Goal: Task Accomplishment & Management: Use online tool/utility

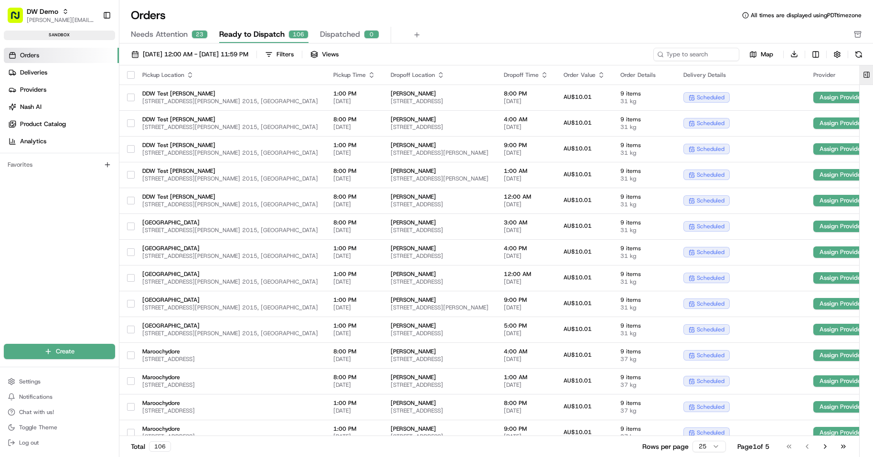
click at [867, 75] on button at bounding box center [866, 74] width 16 height 19
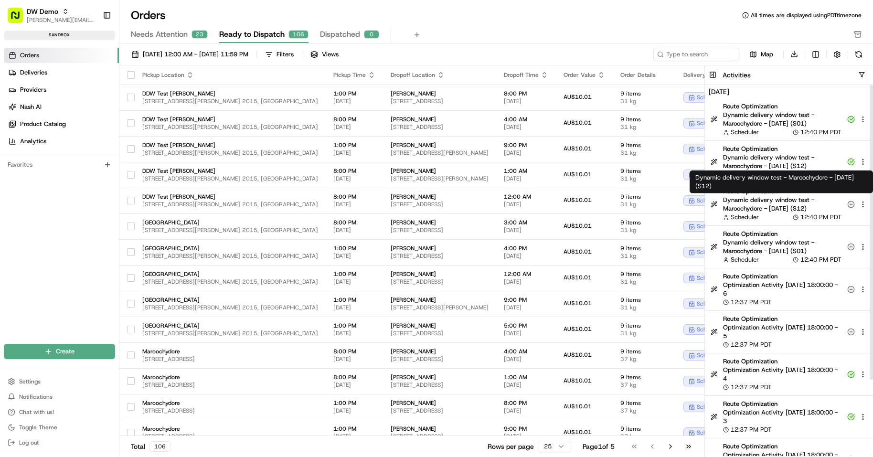
click at [752, 208] on span "Dynamic delivery window test - Maroochydore - [DATE] (S12)" at bounding box center [782, 204] width 118 height 17
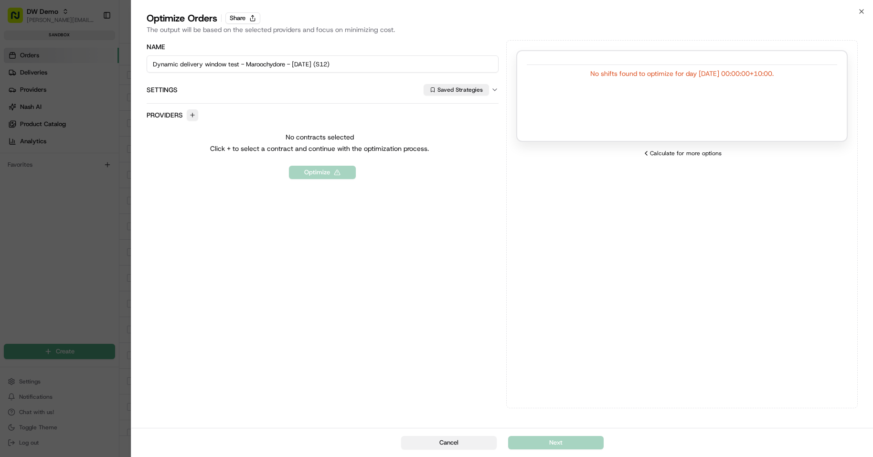
click at [466, 443] on button "Cancel" at bounding box center [448, 442] width 95 height 13
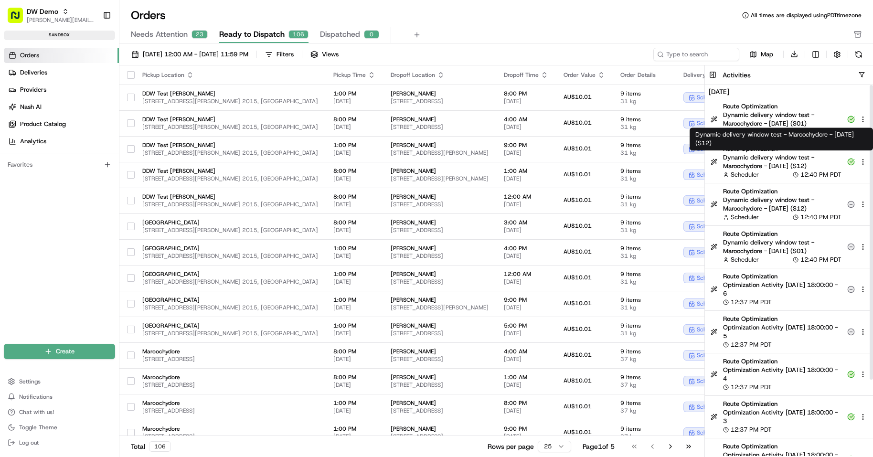
click at [798, 158] on span "Dynamic delivery window test - Maroochydore - [DATE] (S12)" at bounding box center [782, 161] width 118 height 17
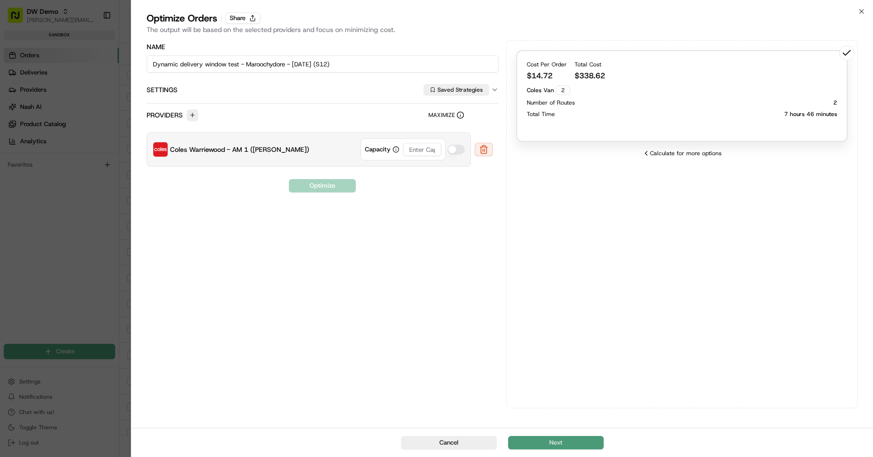
click at [581, 446] on button "Next" at bounding box center [555, 442] width 95 height 13
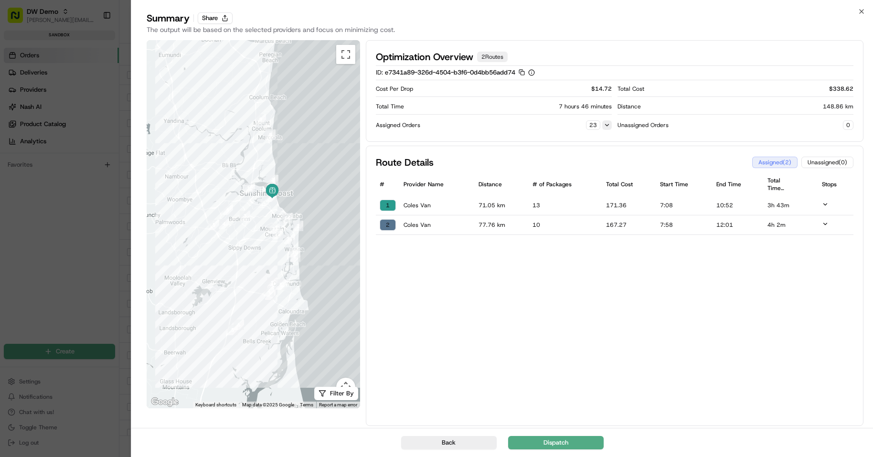
click at [608, 125] on button at bounding box center [607, 125] width 10 height 10
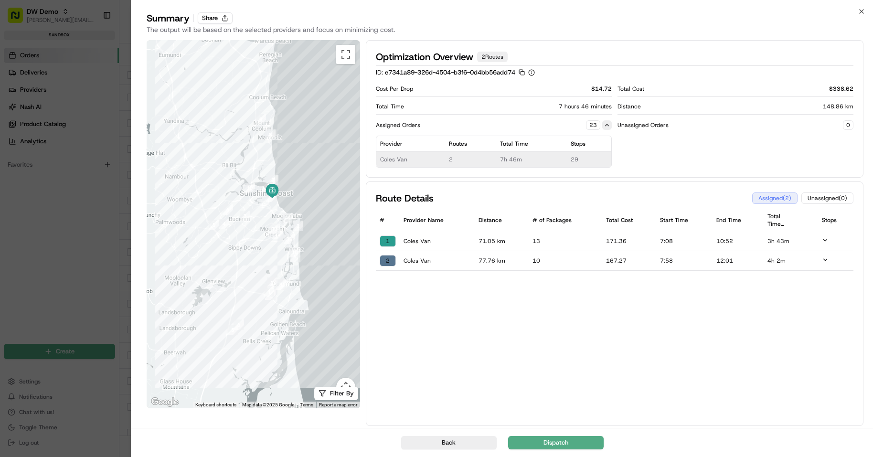
click at [608, 125] on button at bounding box center [607, 125] width 10 height 10
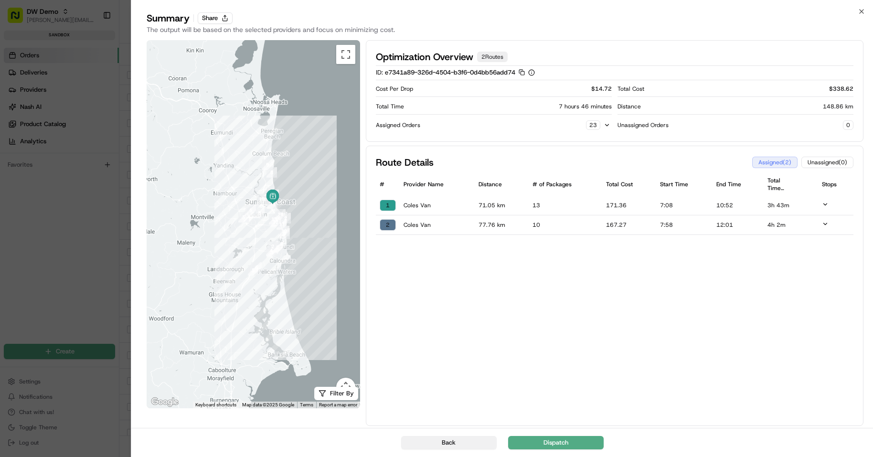
click at [454, 440] on button "Back" at bounding box center [448, 442] width 95 height 13
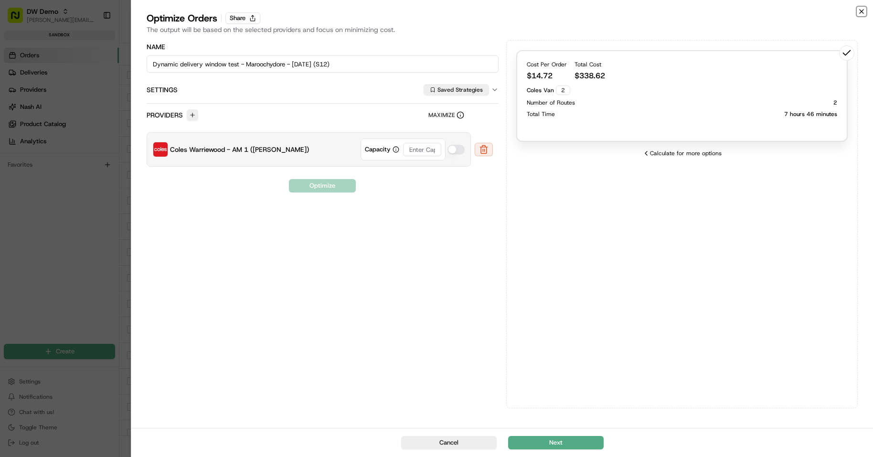
click at [864, 12] on icon "button" at bounding box center [861, 12] width 8 height 8
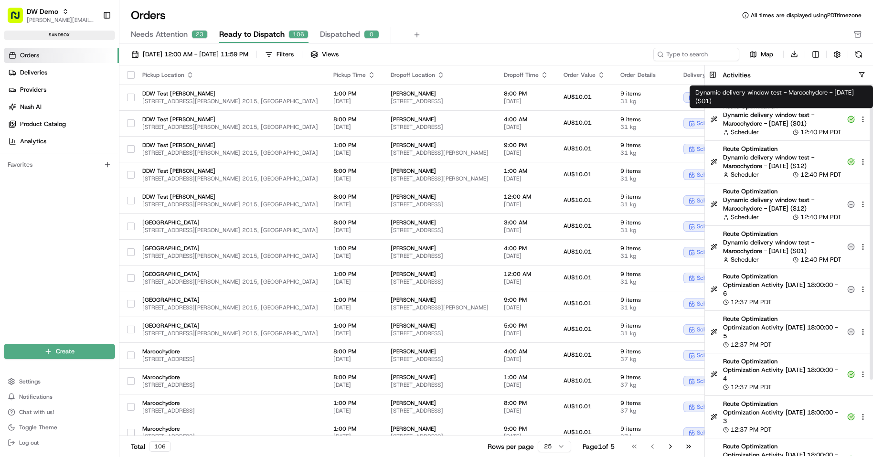
click at [796, 117] on span "Dynamic delivery window test - Maroochydore - [DATE] (S01)" at bounding box center [782, 119] width 118 height 17
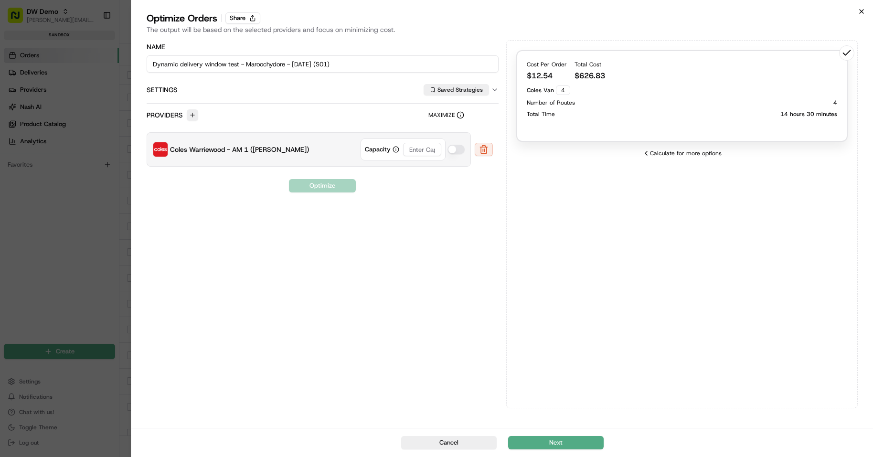
click at [863, 11] on icon "button" at bounding box center [861, 12] width 8 height 8
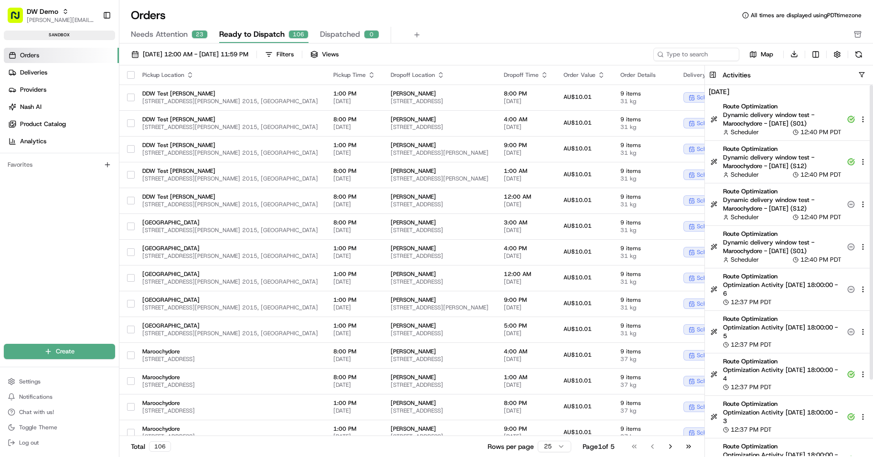
click at [794, 167] on span "Dynamic delivery window test - Maroochydore - [DATE] (S12)" at bounding box center [782, 161] width 118 height 17
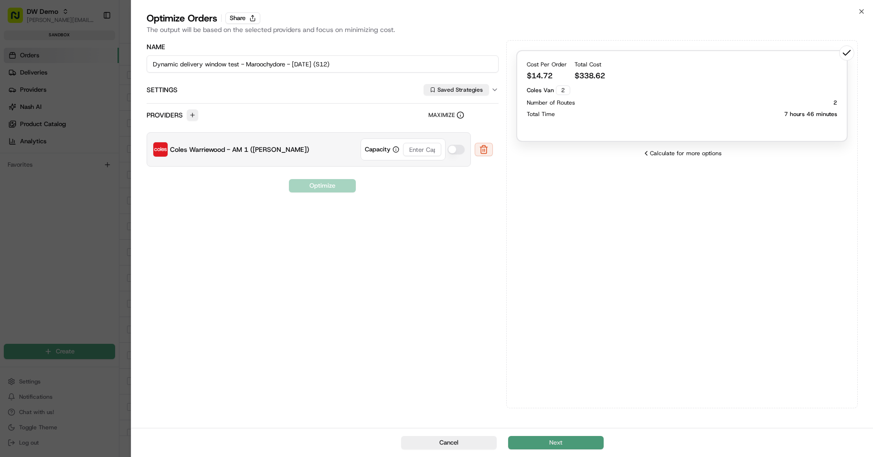
click at [578, 439] on button "Next" at bounding box center [555, 442] width 95 height 13
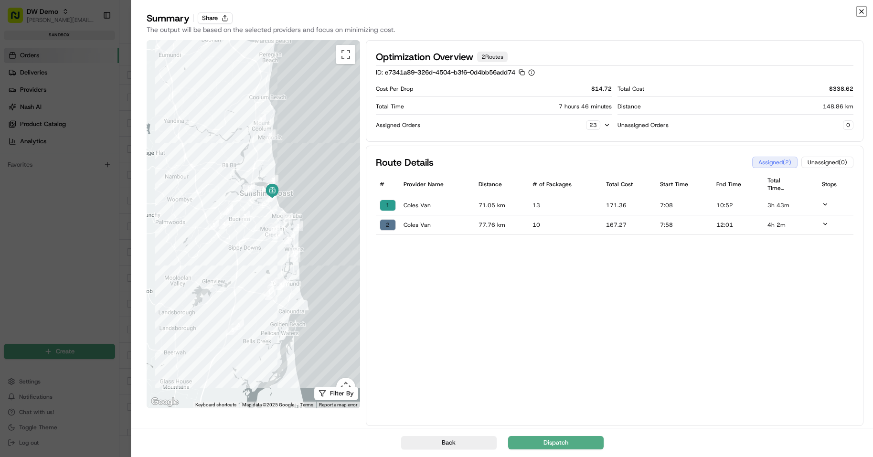
click at [860, 11] on icon "button" at bounding box center [861, 12] width 8 height 8
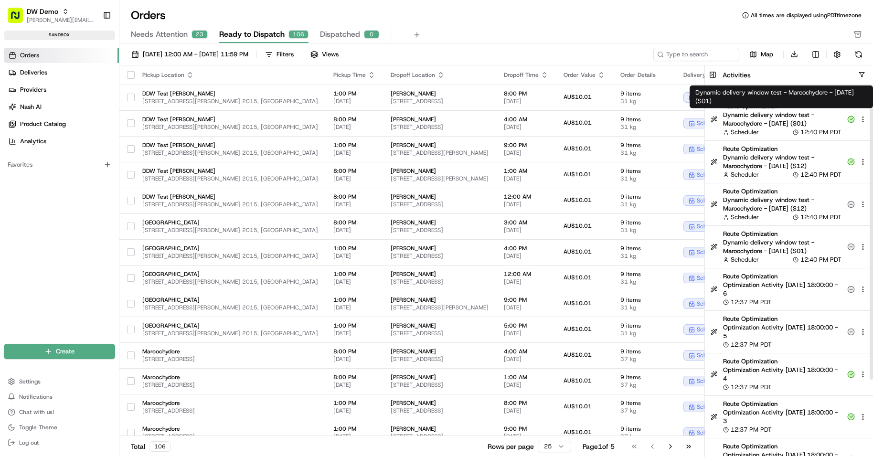
click at [793, 116] on span "Dynamic delivery window test - Maroochydore - [DATE] (S01)" at bounding box center [782, 119] width 118 height 17
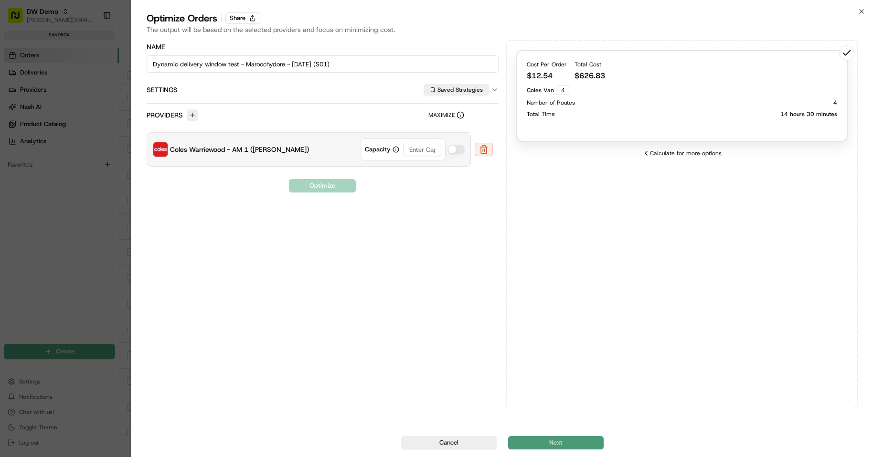
click at [587, 443] on button "Next" at bounding box center [555, 442] width 95 height 13
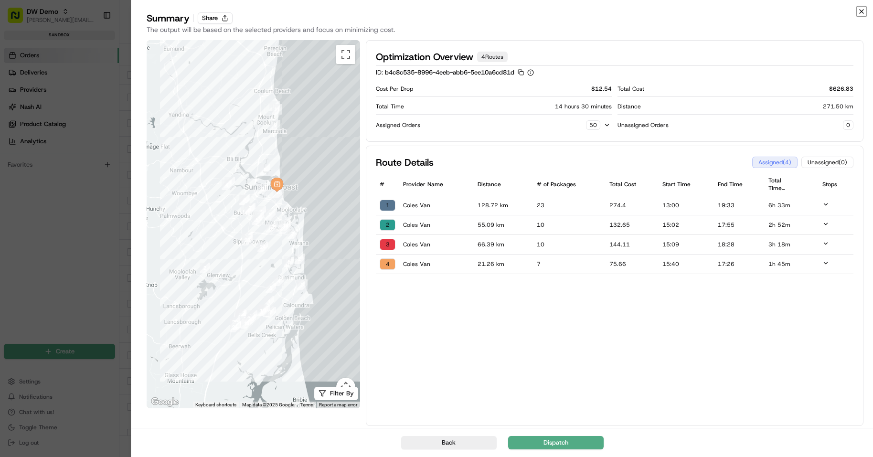
click at [860, 11] on icon "button" at bounding box center [861, 12] width 4 height 4
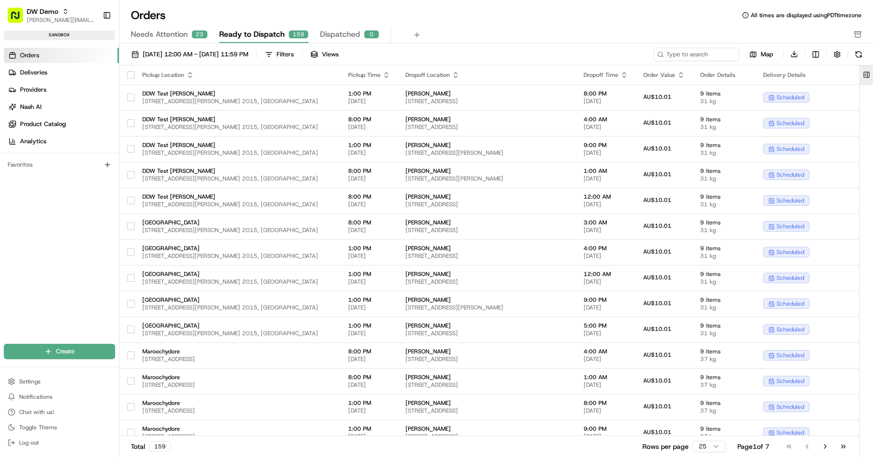
click at [869, 74] on button at bounding box center [866, 74] width 16 height 19
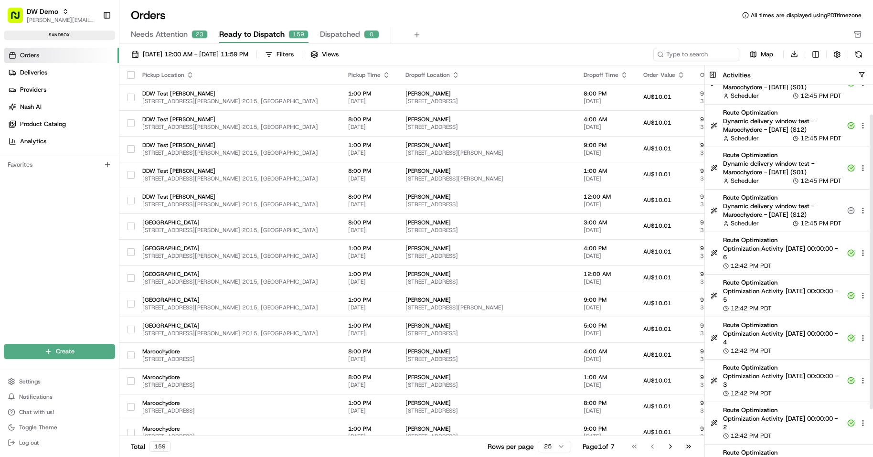
scroll to position [37, 0]
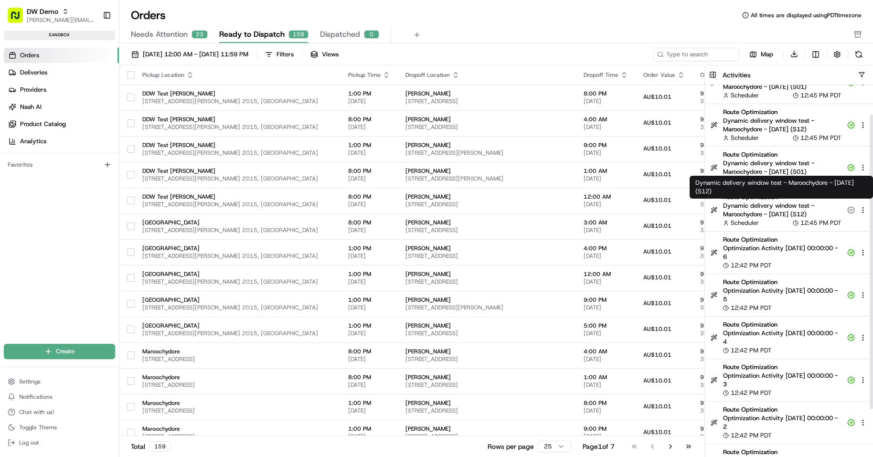
click at [756, 212] on span "Dynamic delivery window test - Maroochydore - [DATE] (S12)" at bounding box center [782, 209] width 118 height 17
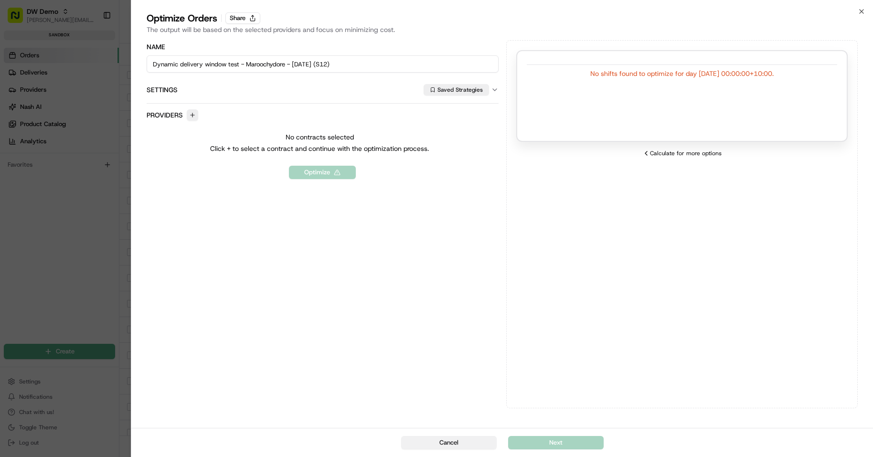
click at [449, 441] on button "Cancel" at bounding box center [448, 442] width 95 height 13
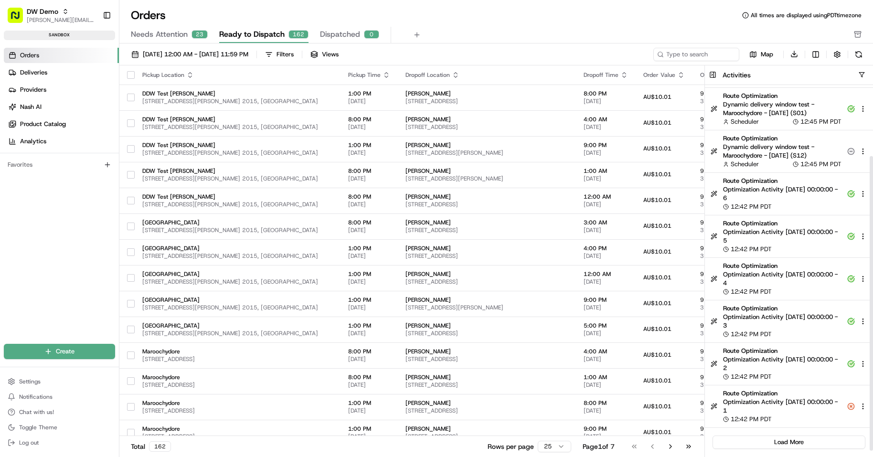
scroll to position [0, 0]
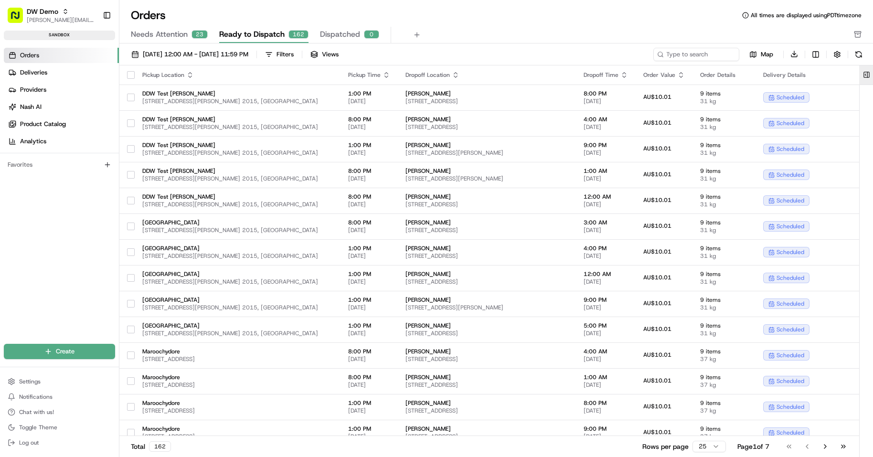
click at [866, 73] on button at bounding box center [866, 74] width 16 height 19
click at [863, 72] on button at bounding box center [866, 74] width 16 height 19
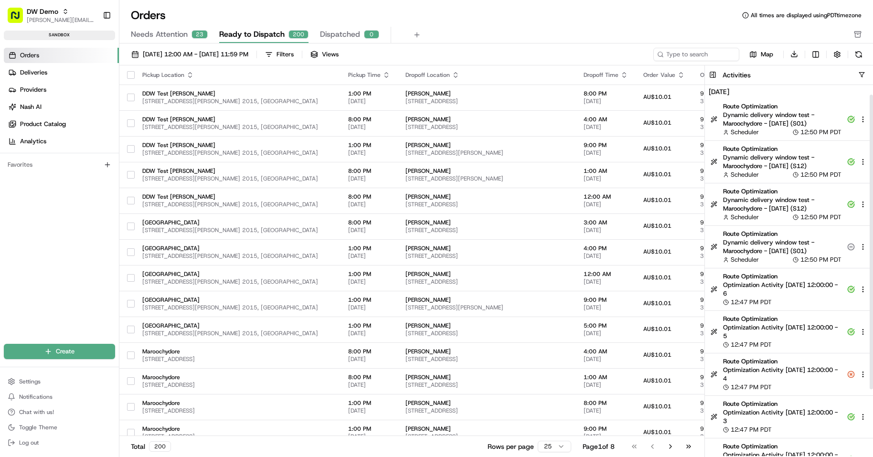
scroll to position [95, 0]
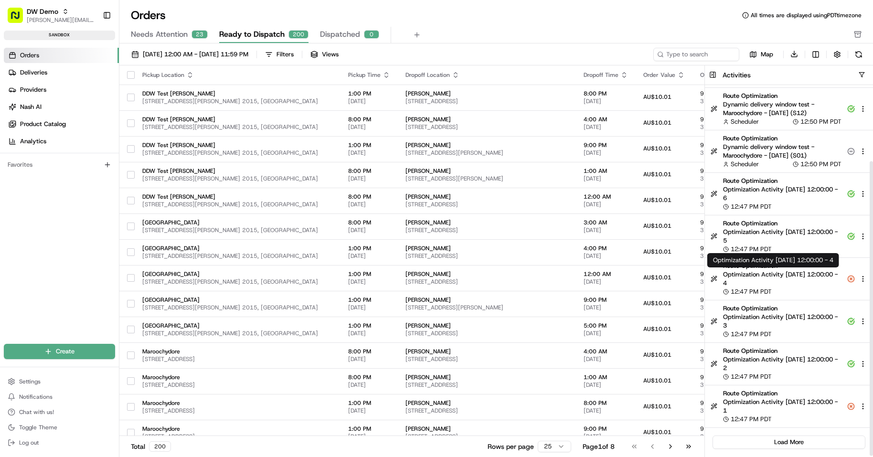
click at [788, 276] on span "Optimization Activity 2025-08-28 12:00:00 - 4" at bounding box center [782, 278] width 118 height 17
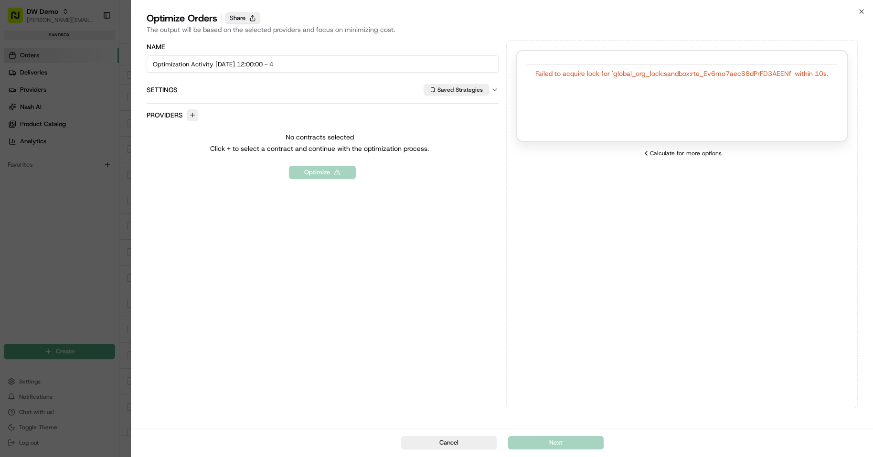
click at [251, 13] on button "Share" at bounding box center [242, 17] width 35 height 11
drag, startPoint x: 534, startPoint y: 72, endPoint x: 843, endPoint y: 70, distance: 308.9
click at [843, 70] on div "Failed to acquire lock for 'global_org_lock:sandbox:rte_Ev6mo7aecS8dPrFD3AEENf'…" at bounding box center [681, 96] width 331 height 92
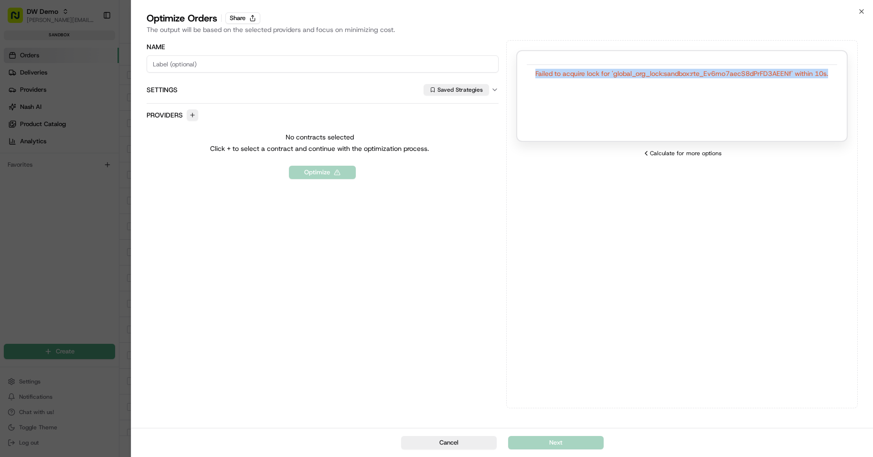
copy div "Failed to acquire lock for 'global_org_lock:sandbox:rte_Ev6mo7aecS8dPrFD3AEENf'…"
click at [439, 445] on button "Cancel" at bounding box center [448, 442] width 95 height 13
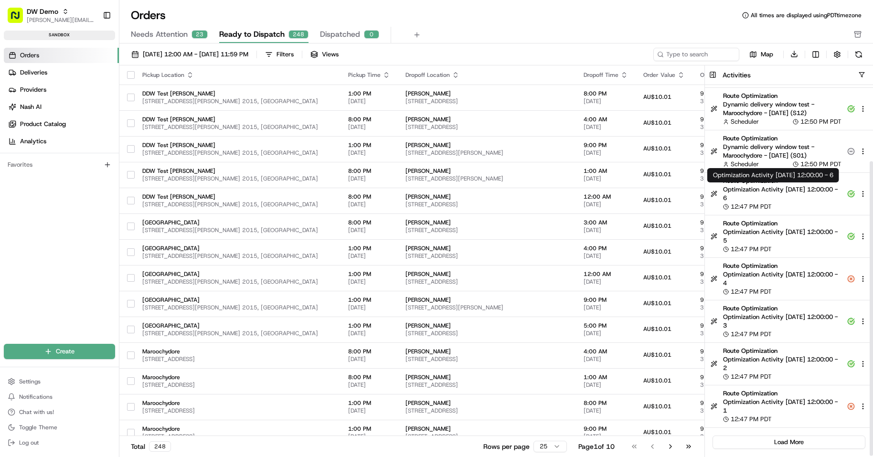
scroll to position [0, 0]
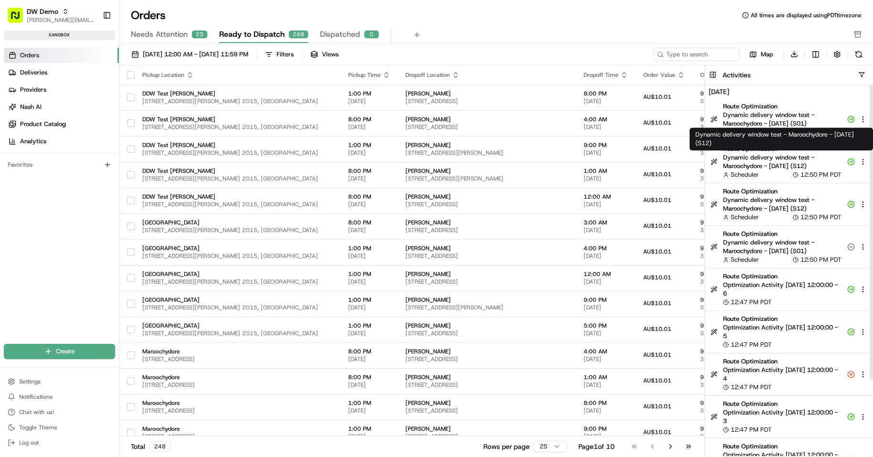
click at [756, 165] on span "Dynamic delivery window test - Maroochydore - 2025-08-29 (S12)" at bounding box center [782, 161] width 118 height 17
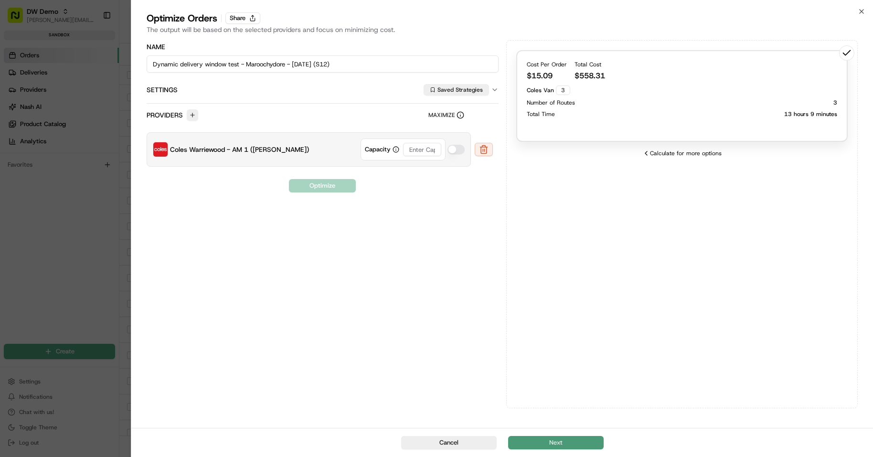
click at [565, 438] on button "Next" at bounding box center [555, 442] width 95 height 13
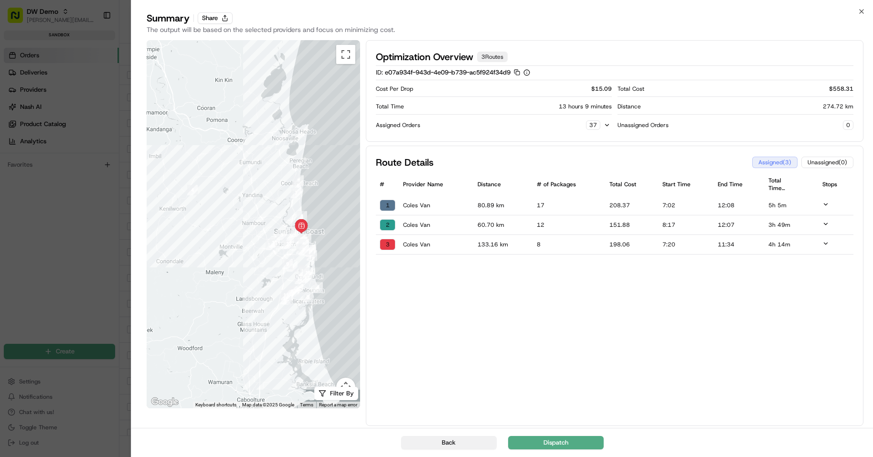
click at [454, 441] on button "Back" at bounding box center [448, 442] width 95 height 13
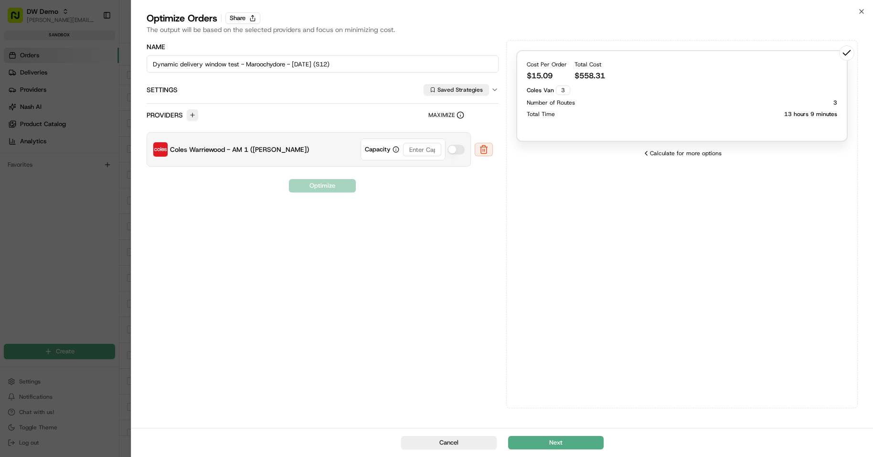
click at [81, 300] on div at bounding box center [436, 228] width 873 height 457
click at [434, 437] on button "Cancel" at bounding box center [448, 442] width 95 height 13
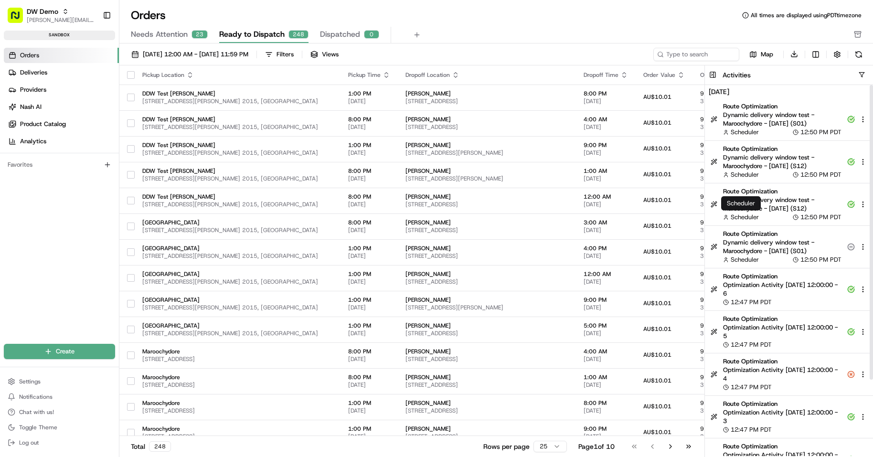
click at [754, 213] on span "Scheduler" at bounding box center [744, 217] width 28 height 9
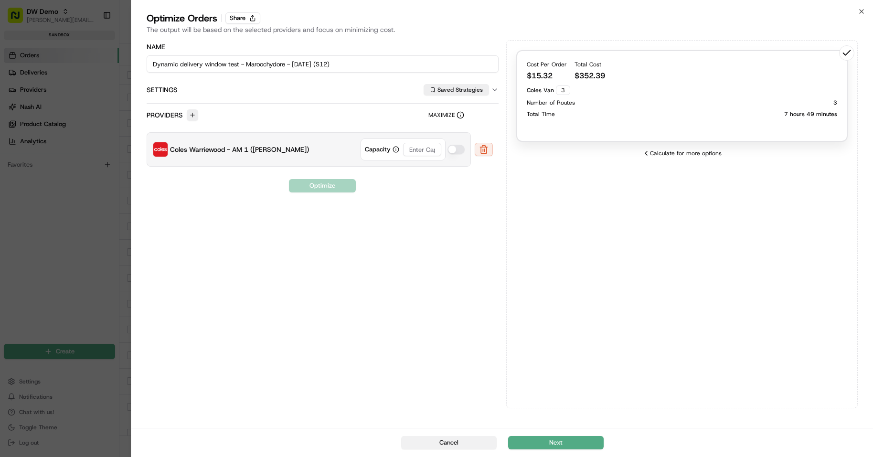
click at [438, 444] on button "Cancel" at bounding box center [448, 442] width 95 height 13
